Goal: Task Accomplishment & Management: Manage account settings

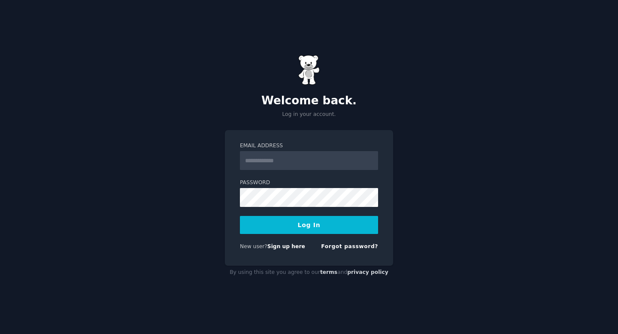
click at [297, 160] on input "Email Address" at bounding box center [309, 160] width 138 height 19
click at [307, 164] on input "Email Address" at bounding box center [309, 160] width 138 height 19
click at [211, 179] on div "Welcome back. Log in your account. Email Address Password Log In New user? Sign…" at bounding box center [309, 167] width 618 height 334
click at [282, 164] on input "Email Address" at bounding box center [309, 160] width 138 height 19
type input "**********"
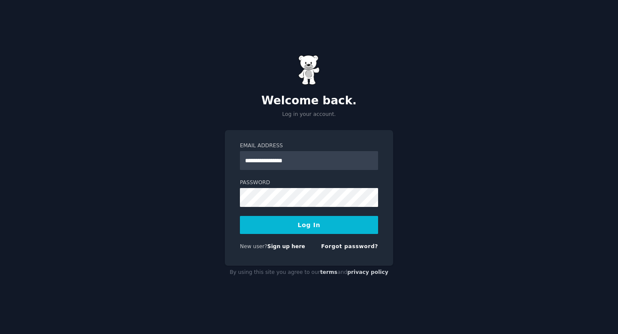
click at [265, 223] on button "Log In" at bounding box center [309, 225] width 138 height 18
